Goal: Task Accomplishment & Management: Manage account settings

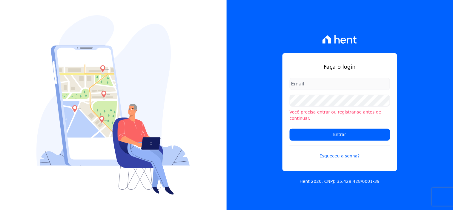
click at [304, 87] on input "email" at bounding box center [339, 84] width 100 height 12
type input "[EMAIL_ADDRESS][DOMAIN_NAME]"
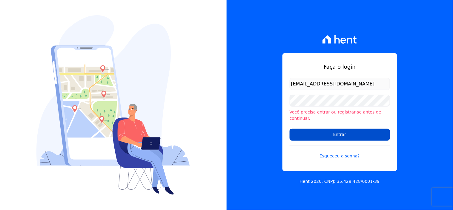
click at [361, 130] on input "Entrar" at bounding box center [339, 135] width 100 height 12
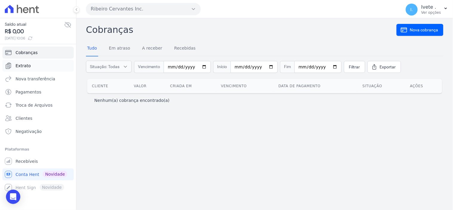
click at [26, 62] on link "Extrato" at bounding box center [37, 66] width 71 height 12
